Goal: Find specific page/section: Find specific page/section

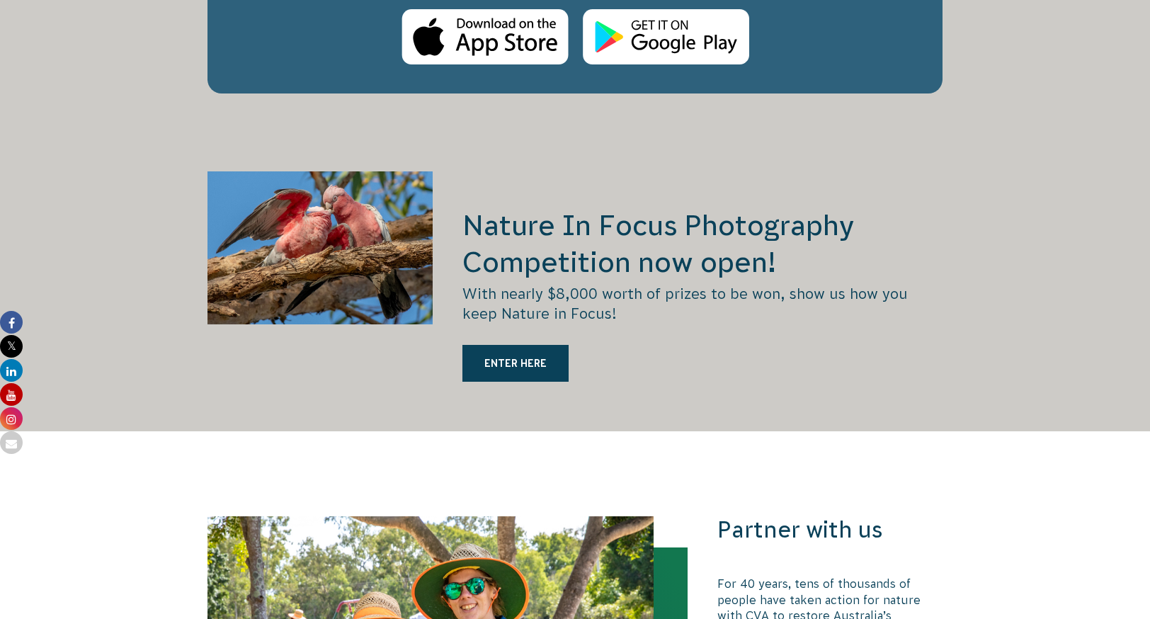
scroll to position [2690, 0]
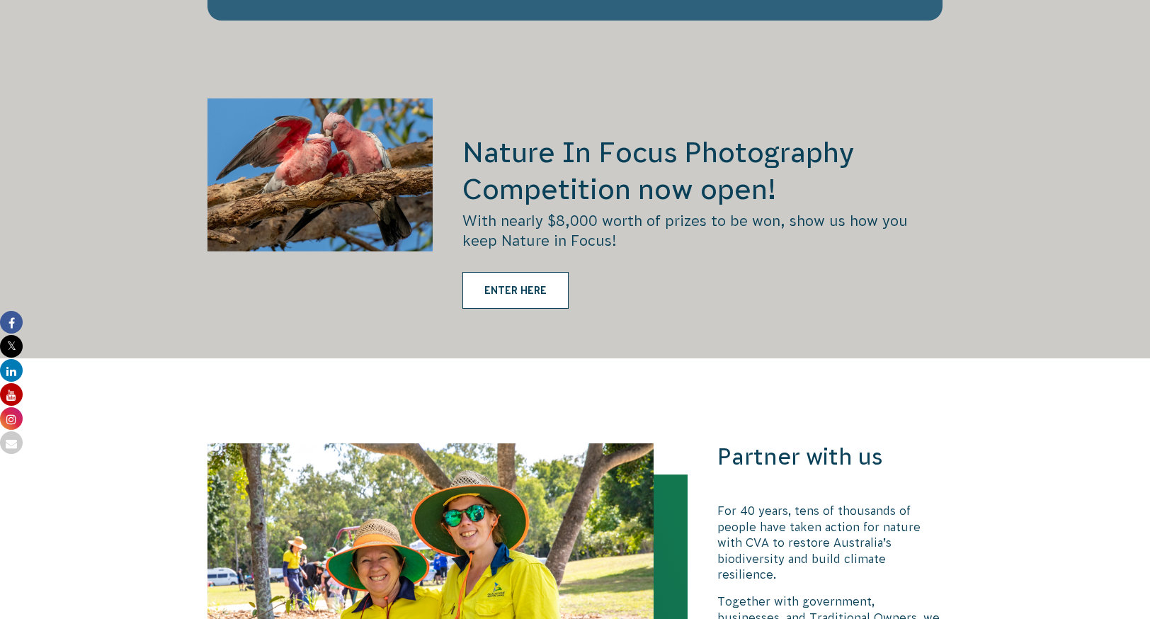
click at [501, 272] on link "ENTER HERE" at bounding box center [515, 290] width 106 height 37
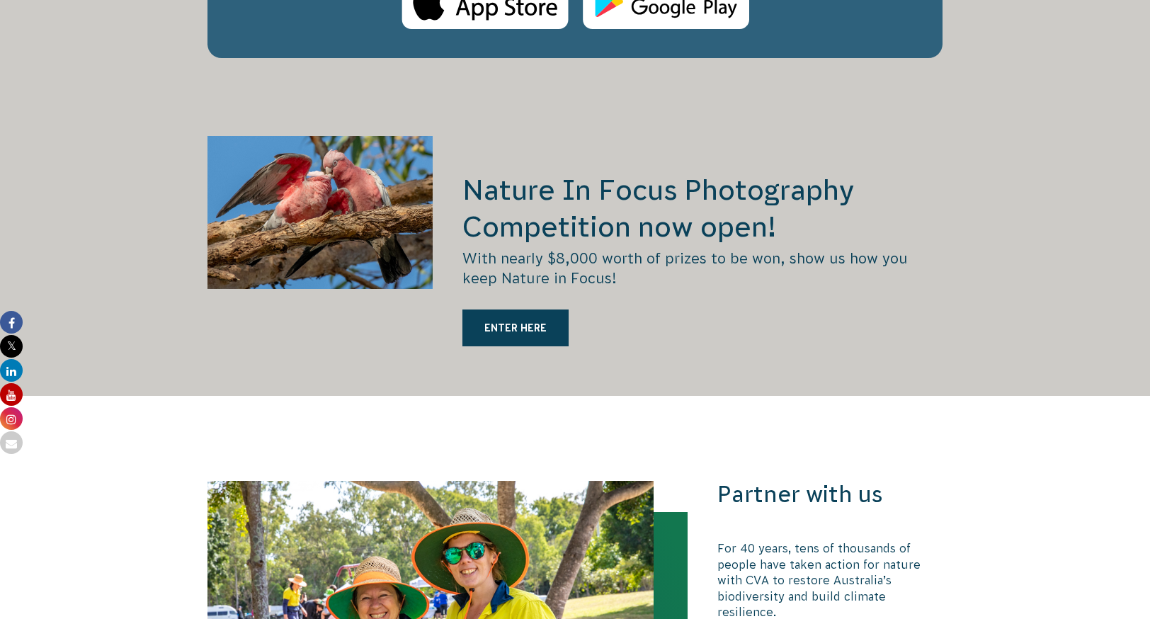
scroll to position [2663, 0]
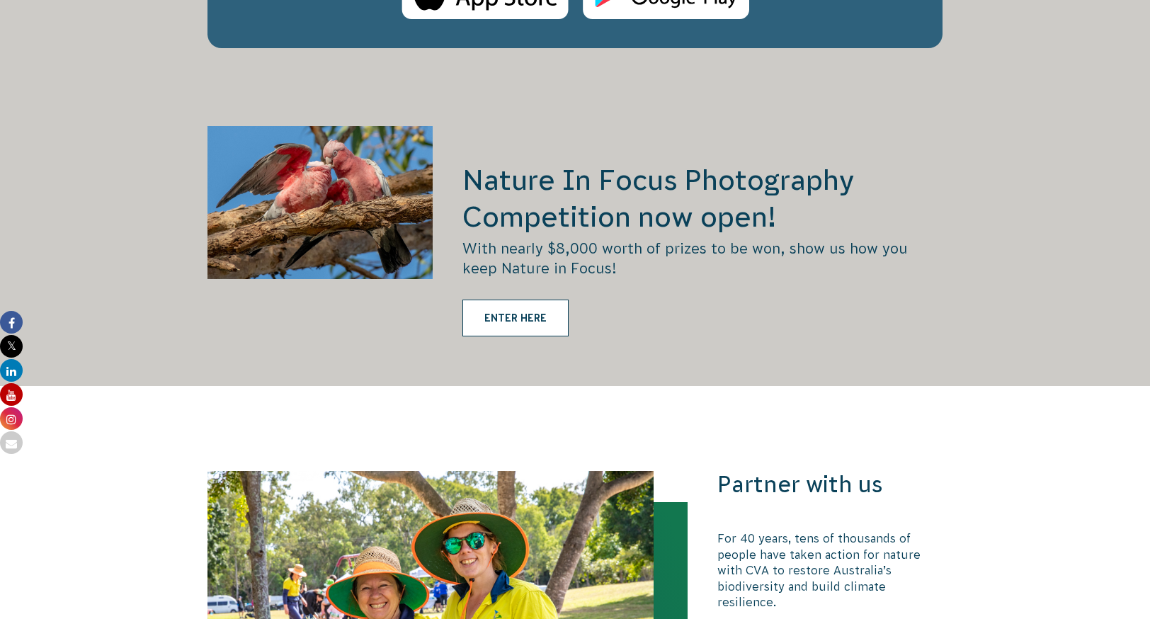
click at [541, 299] on link "ENTER HERE" at bounding box center [515, 317] width 106 height 37
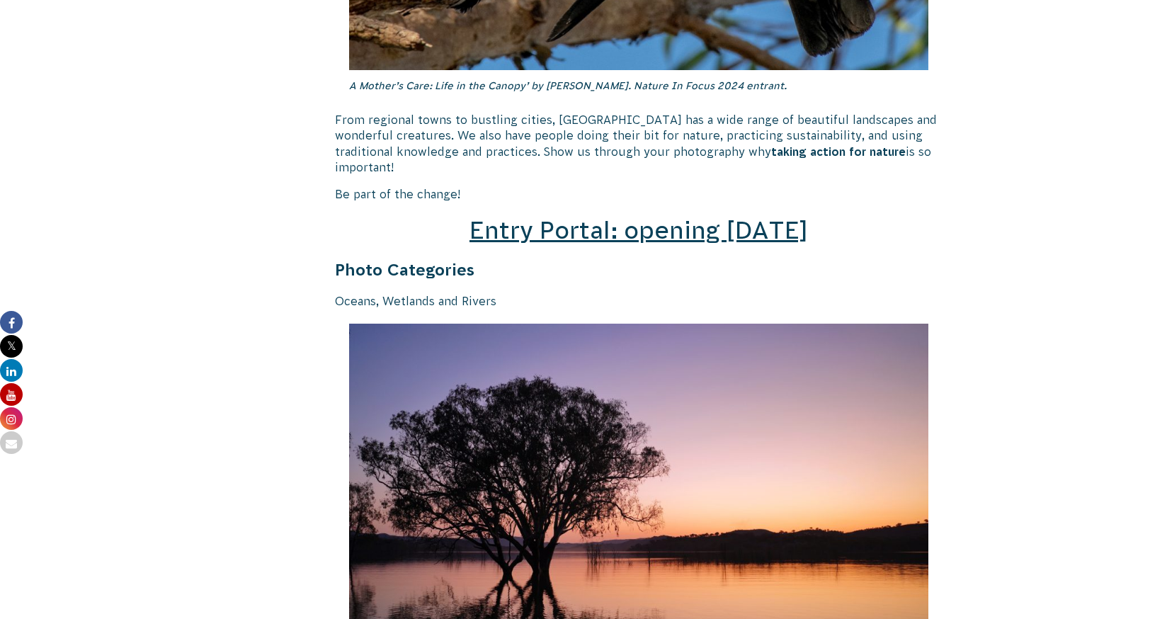
scroll to position [1982, 0]
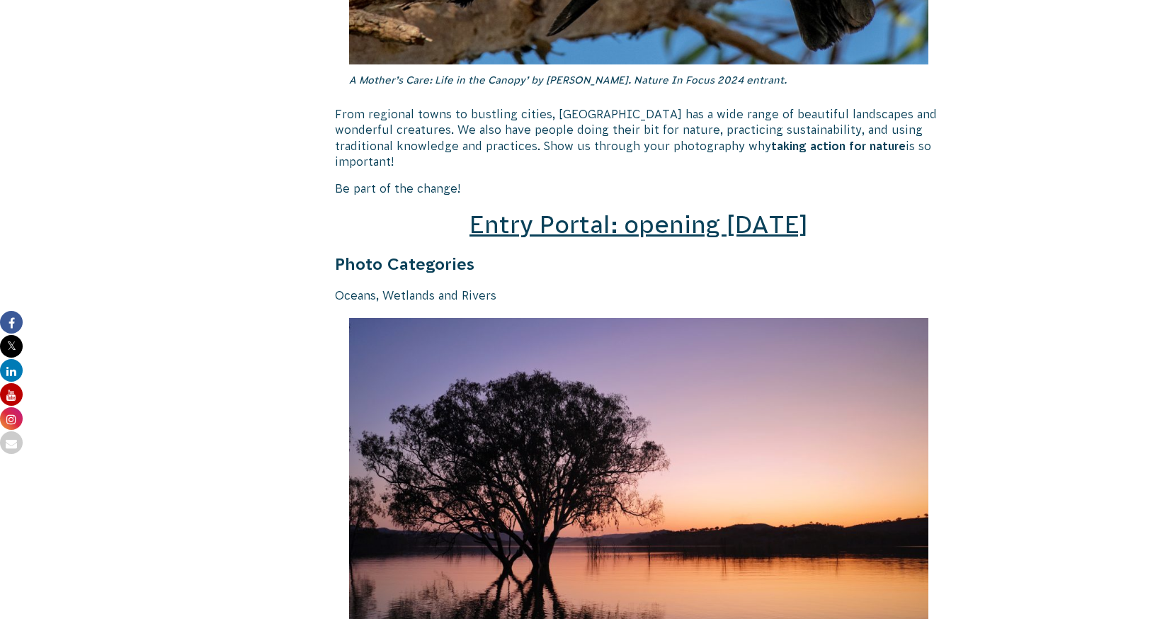
click at [617, 211] on span "Entry Portal: opening [DATE]" at bounding box center [638, 224] width 338 height 27
